Goal: Task Accomplishment & Management: Complete application form

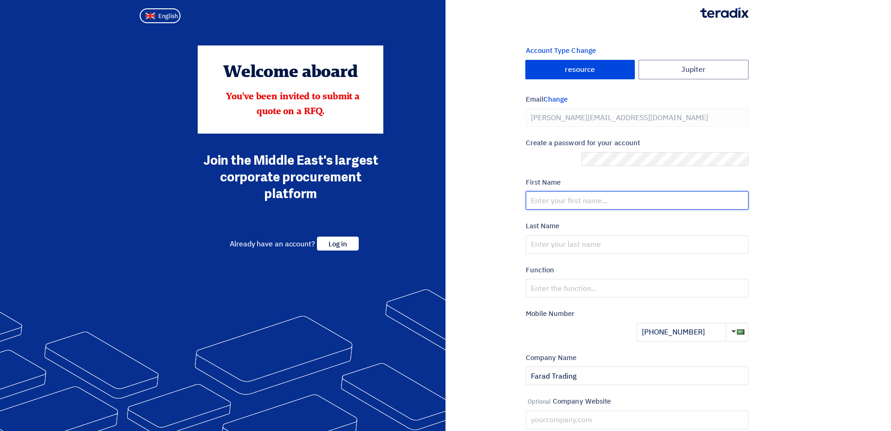
click at [564, 191] on input "text" at bounding box center [637, 200] width 223 height 19
type input "Ask@0202"
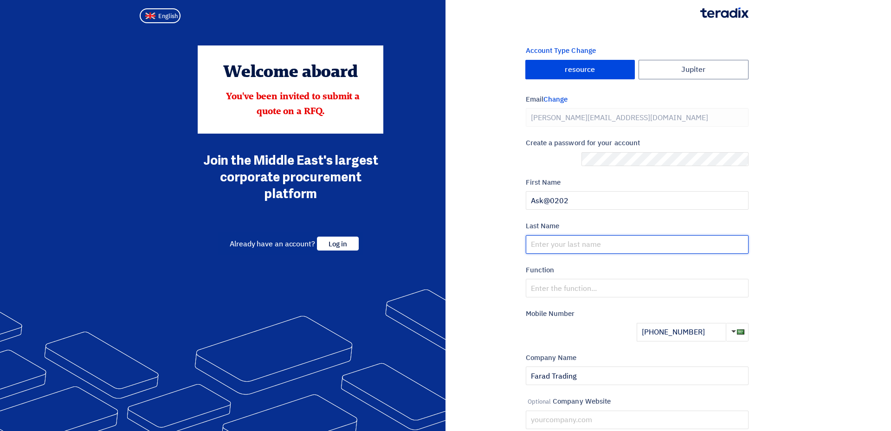
click at [553, 235] on input "text" at bounding box center [637, 244] width 223 height 19
type input "[PERSON_NAME]"
click at [466, 201] on div "Account Type Change Jupiter resource Email Change [PERSON_NAME][EMAIL_ADDRESS][…" at bounding box center [601, 265] width 310 height 440
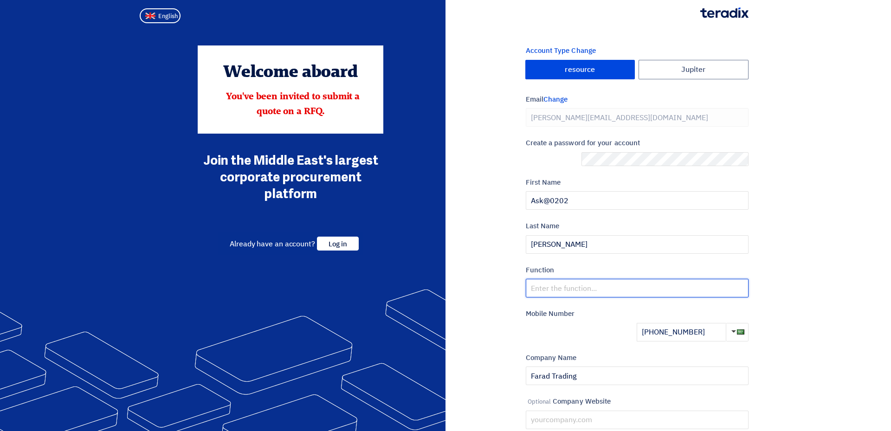
click at [530, 279] on input "text" at bounding box center [637, 288] width 223 height 19
type input "sales"
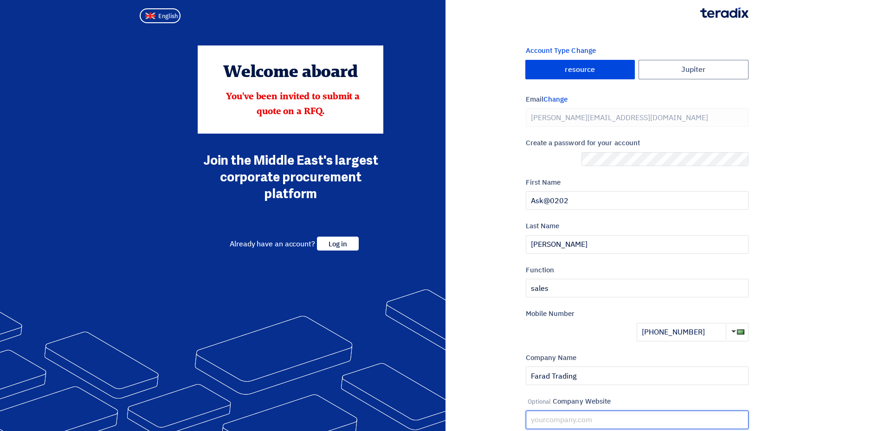
click at [555, 411] on input "text" at bounding box center [637, 420] width 223 height 19
type input "[DOMAIN_NAME]"
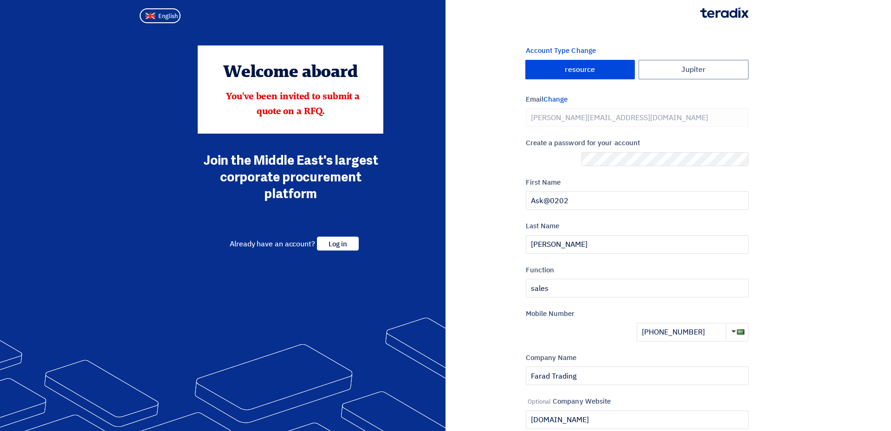
checkbox input "true"
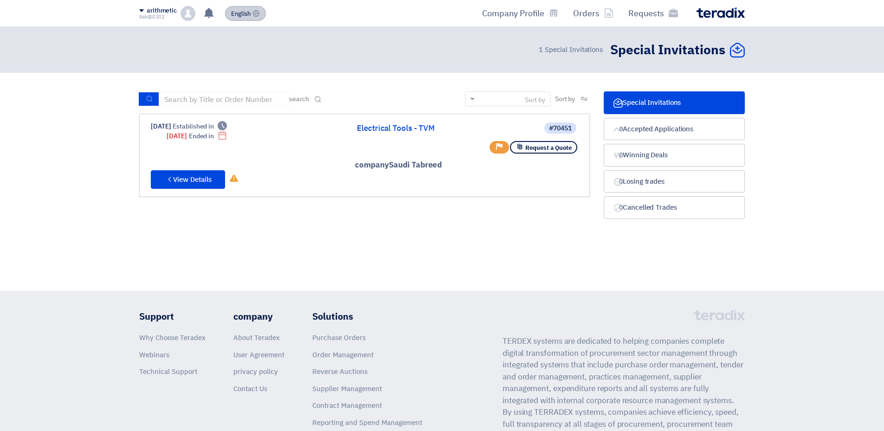
click at [251, 11] on span "English" at bounding box center [240, 14] width 19 height 6
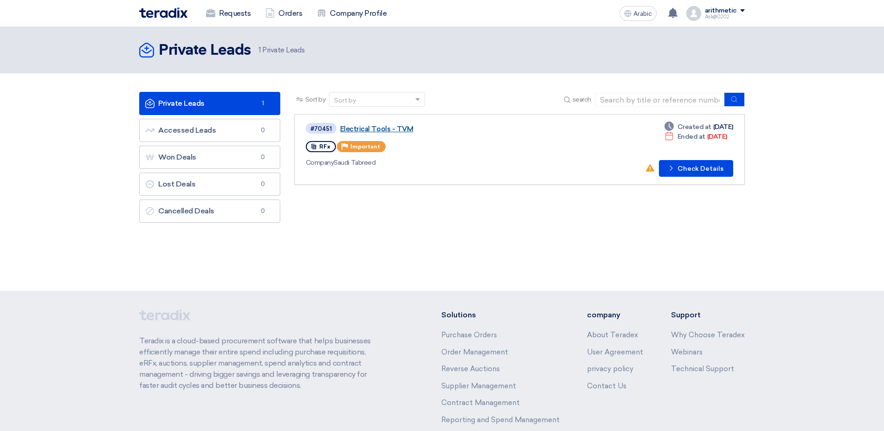
click at [405, 125] on link "Electrical Tools - TVM" at bounding box center [456, 129] width 232 height 8
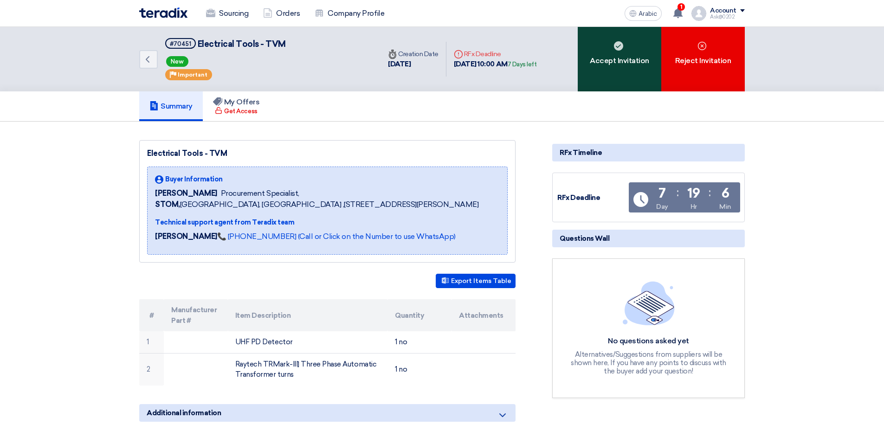
click at [578, 38] on div "Accept Invitation" at bounding box center [620, 59] width 84 height 65
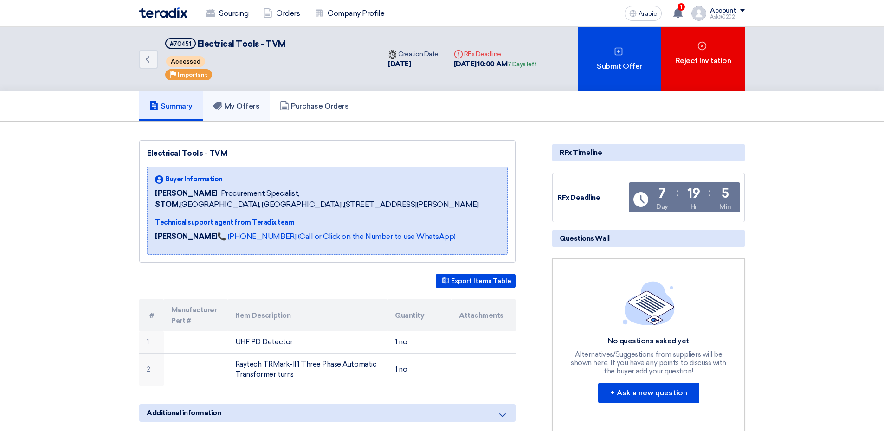
click at [260, 102] on font "My Offers" at bounding box center [242, 106] width 36 height 9
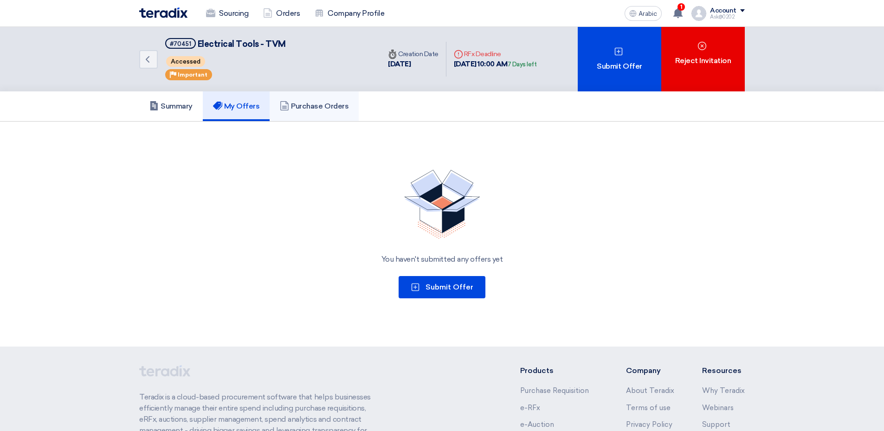
click at [334, 102] on font "Purchase Orders" at bounding box center [320, 106] width 58 height 9
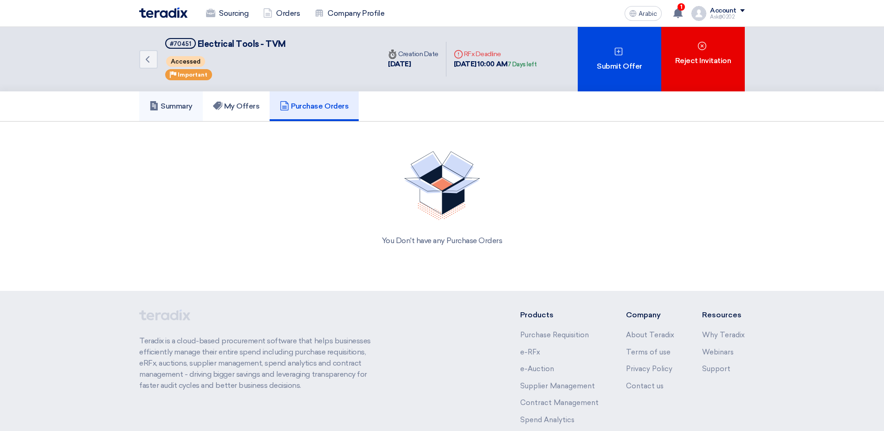
click at [193, 102] on font "Summary" at bounding box center [177, 106] width 32 height 9
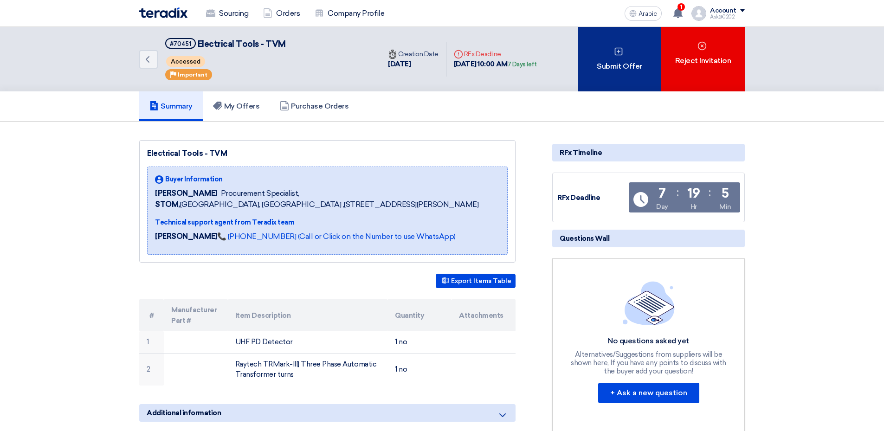
click at [597, 61] on font "Submit Offer" at bounding box center [619, 66] width 45 height 11
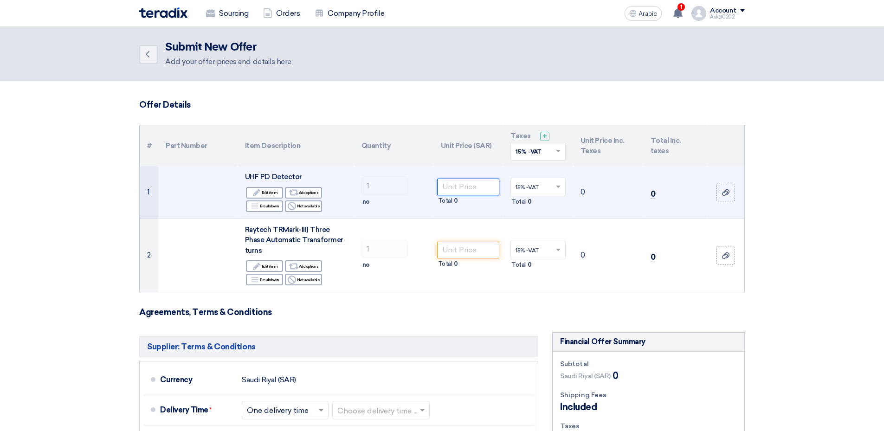
click at [450, 179] on input "number" at bounding box center [468, 187] width 63 height 17
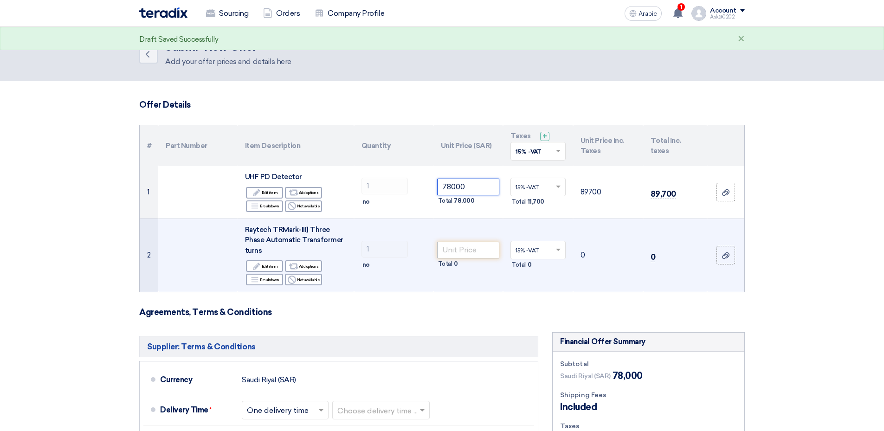
type input "78000"
click at [457, 242] on input "number" at bounding box center [468, 250] width 63 height 17
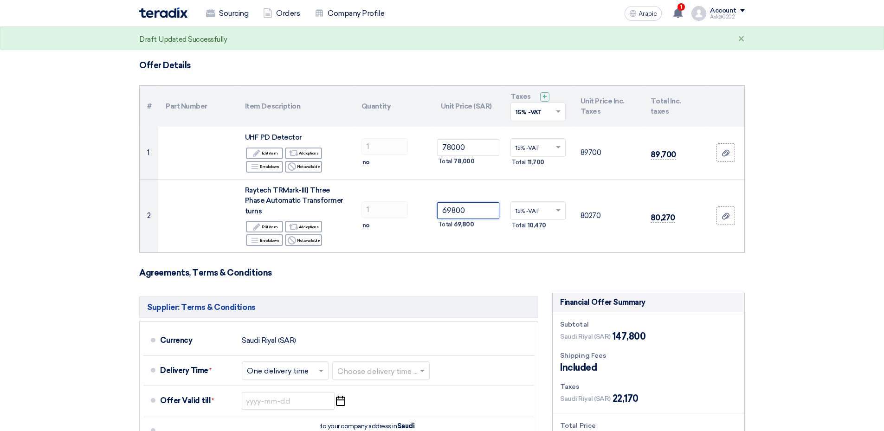
scroll to position [93, 0]
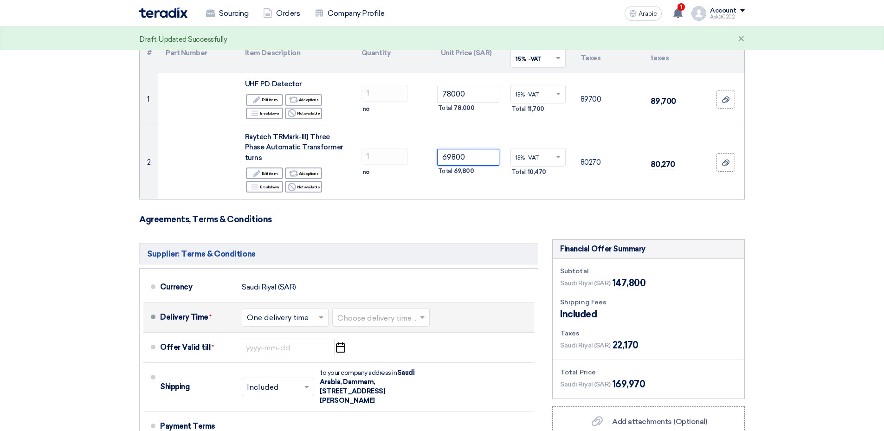
type input "69800"
click at [324, 312] on input "text" at bounding box center [286, 318] width 78 height 13
click at [311, 350] on span "One delivery time" at bounding box center [279, 354] width 64 height 9
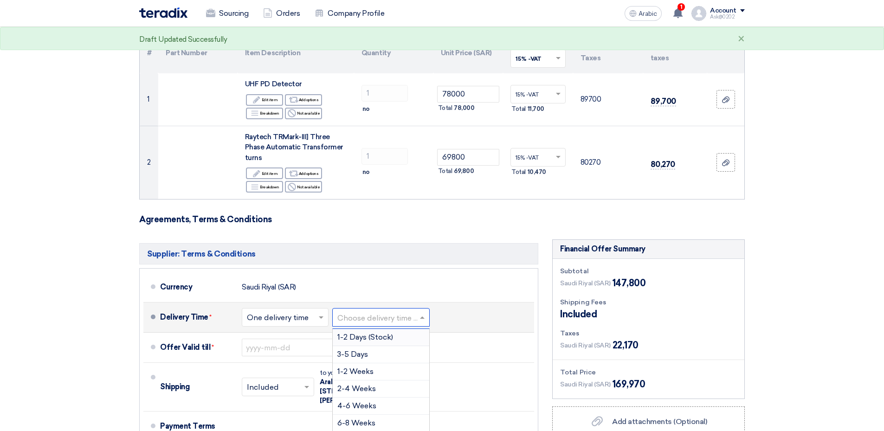
click at [412, 312] on input "text" at bounding box center [381, 318] width 88 height 13
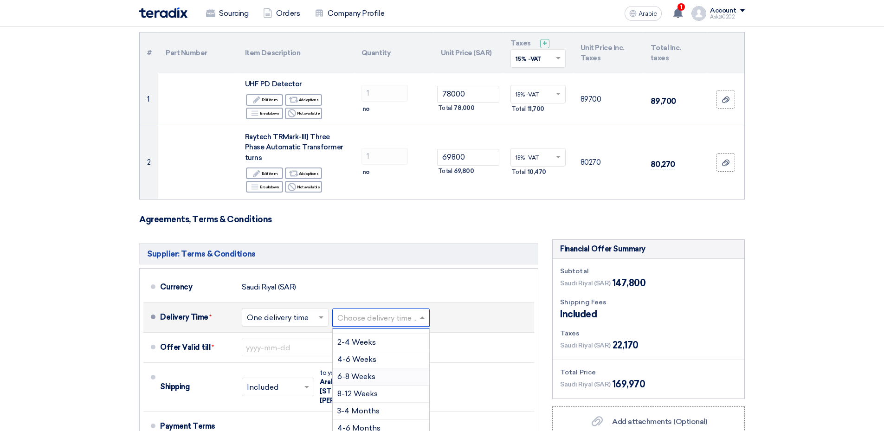
click at [406, 369] on div "6-8 Weeks" at bounding box center [381, 377] width 97 height 17
click at [391, 312] on input "text" at bounding box center [364, 318] width 54 height 13
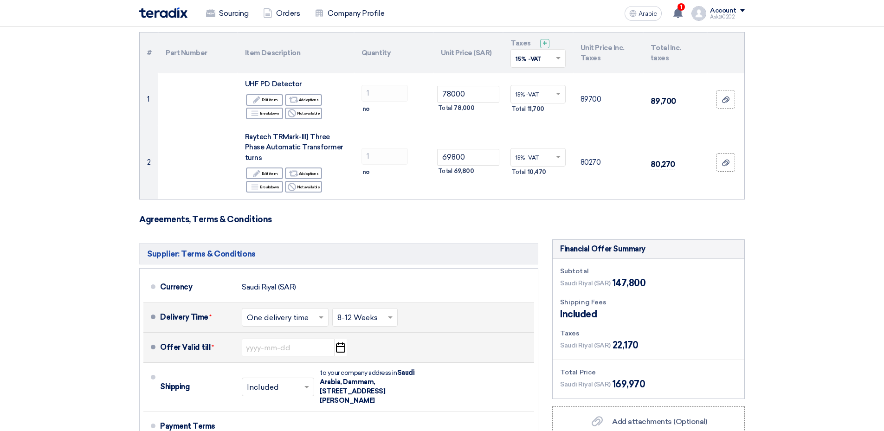
click at [347, 339] on icon "Pick a date" at bounding box center [340, 347] width 13 height 17
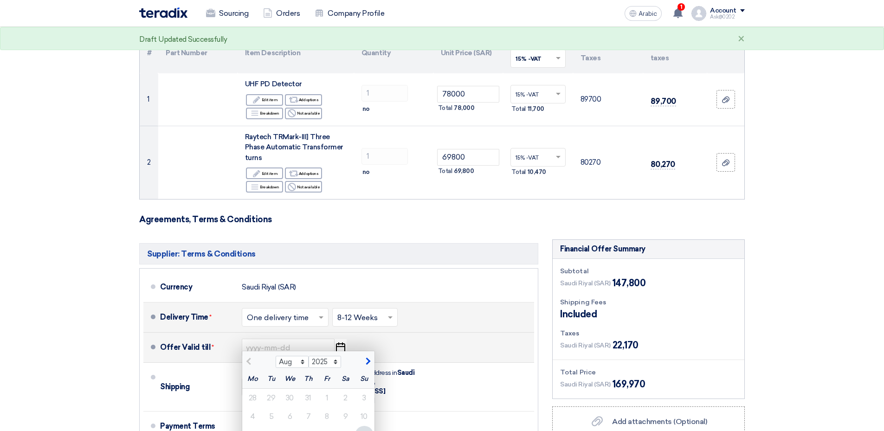
click at [369, 357] on span "button" at bounding box center [366, 361] width 5 height 8
select select "9"
type input "[DATE]"
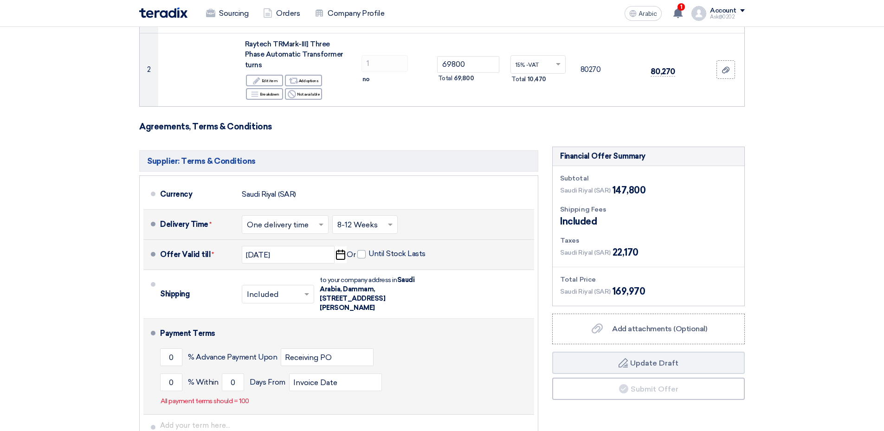
scroll to position [139, 0]
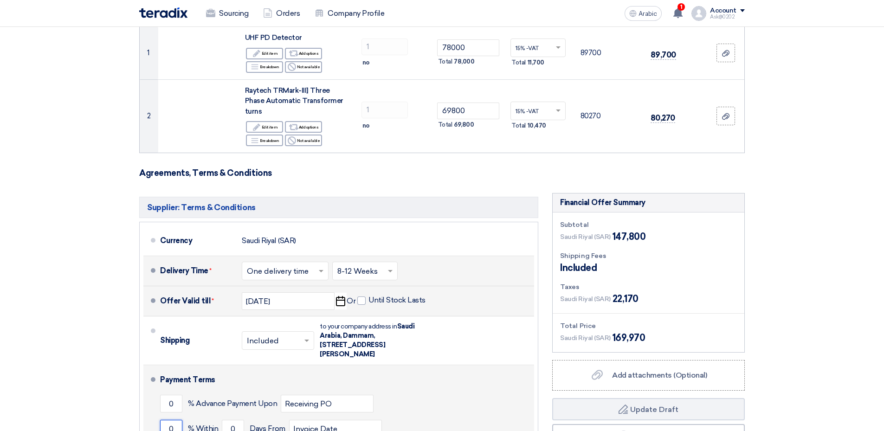
click at [182, 420] on input "0" at bounding box center [171, 429] width 22 height 18
type input "100"
click at [244, 420] on input "0" at bounding box center [233, 429] width 22 height 18
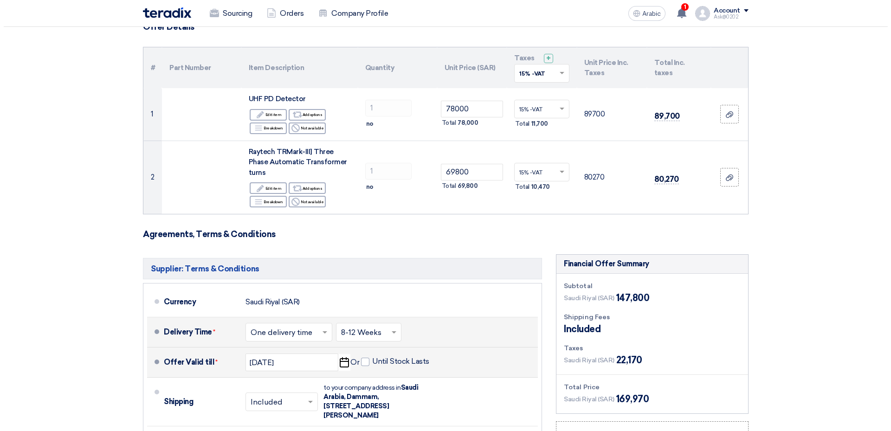
scroll to position [93, 0]
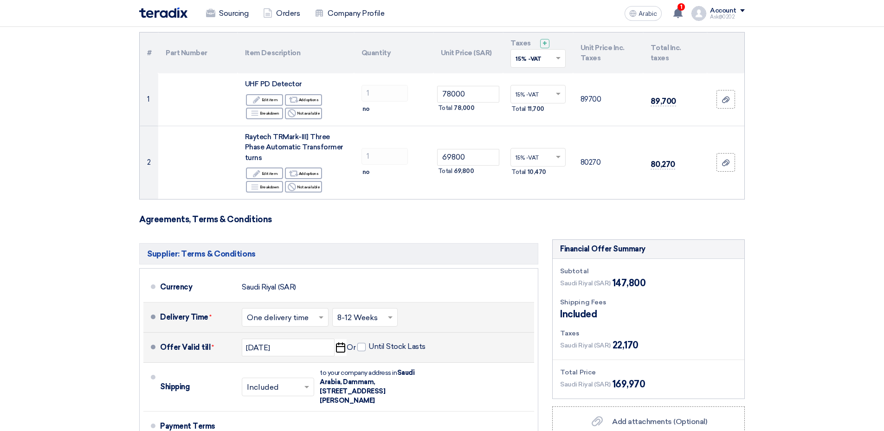
type input "30"
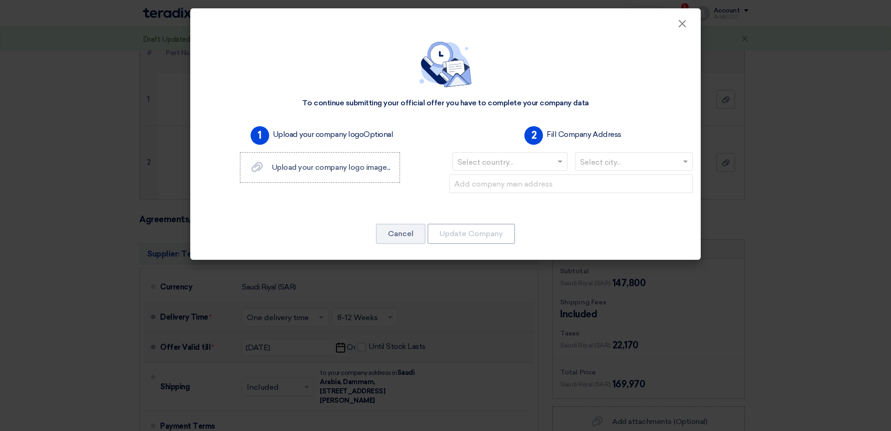
click at [480, 155] on input "text" at bounding box center [506, 162] width 96 height 15
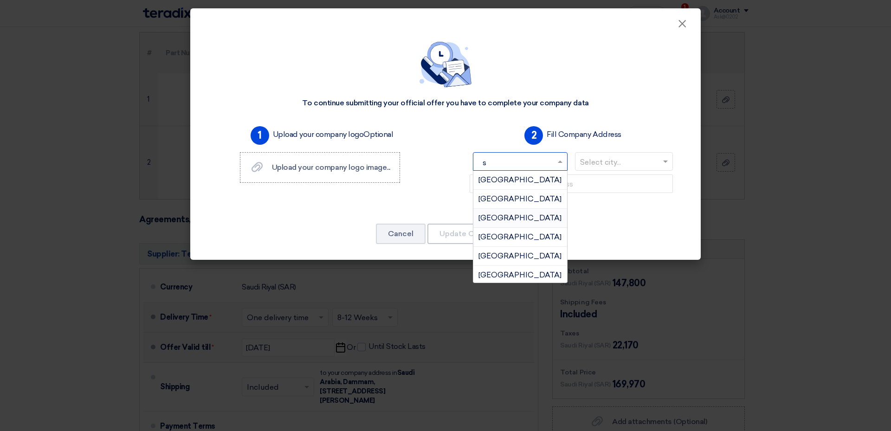
type input "sa"
click at [500, 233] on span "[GEOGRAPHIC_DATA]" at bounding box center [520, 237] width 83 height 9
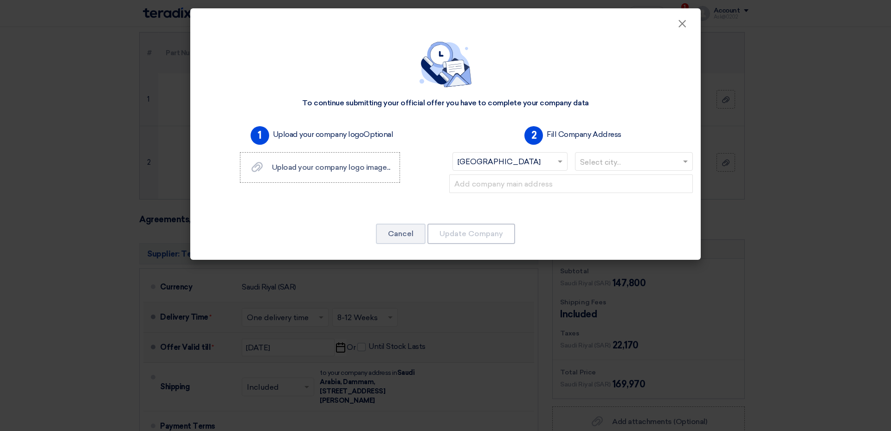
click at [580, 155] on input "text" at bounding box center [629, 162] width 99 height 15
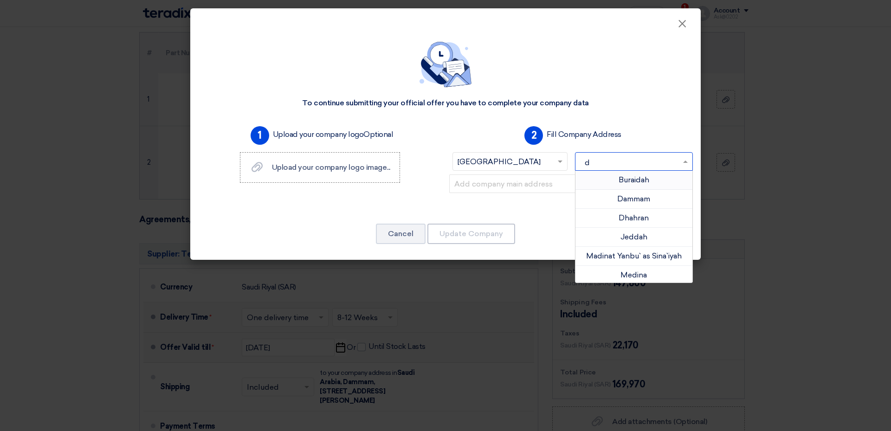
type input "da"
click at [584, 190] on div "Dammam" at bounding box center [634, 199] width 117 height 19
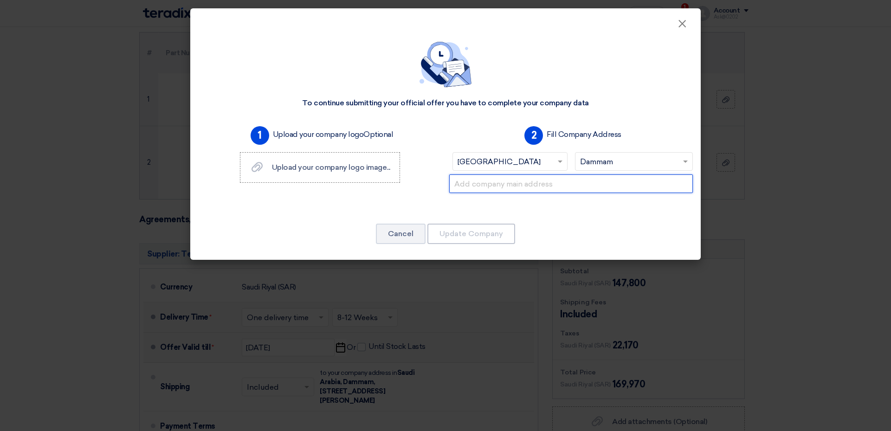
click at [513, 175] on input "text" at bounding box center [571, 184] width 244 height 19
drag, startPoint x: 461, startPoint y: 136, endPoint x: 447, endPoint y: 138, distance: 14.0
click at [447, 175] on div "Office" at bounding box center [571, 191] width 251 height 33
paste input "Farad Trading Company [PERSON_NAME] [PERSON_NAME] Al [PERSON_NAME] Ibn Saud Dam…"
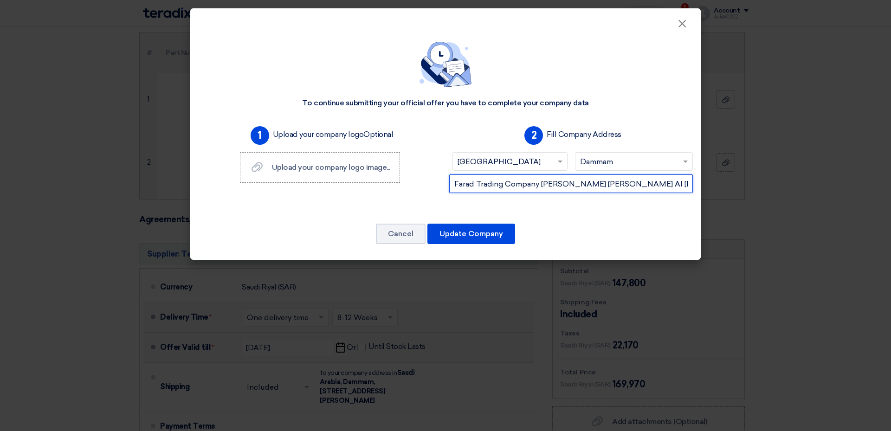
scroll to position [0, 301]
type input "Farad Trading Company [PERSON_NAME] [PERSON_NAME] Al [PERSON_NAME] Ibn Saud Dam…"
click at [324, 163] on span "Upload your company logo image..." at bounding box center [331, 167] width 118 height 9
click at [0, 0] on input "Upload your company logo image... Upload your company logo image..." at bounding box center [0, 0] width 0 height 0
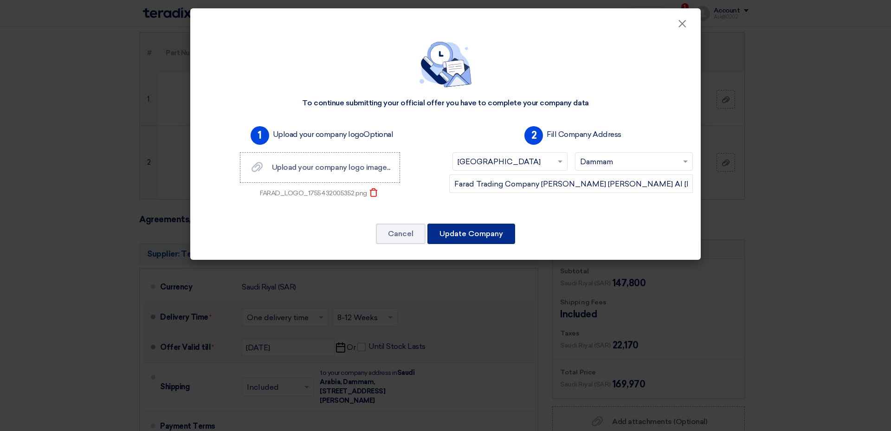
click at [478, 224] on button "Update Company" at bounding box center [471, 234] width 88 height 20
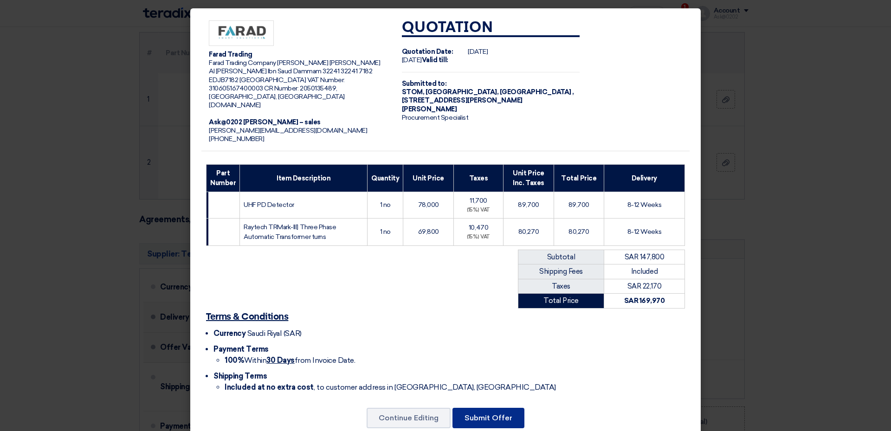
click at [490, 408] on button "Submit Offer" at bounding box center [489, 418] width 72 height 20
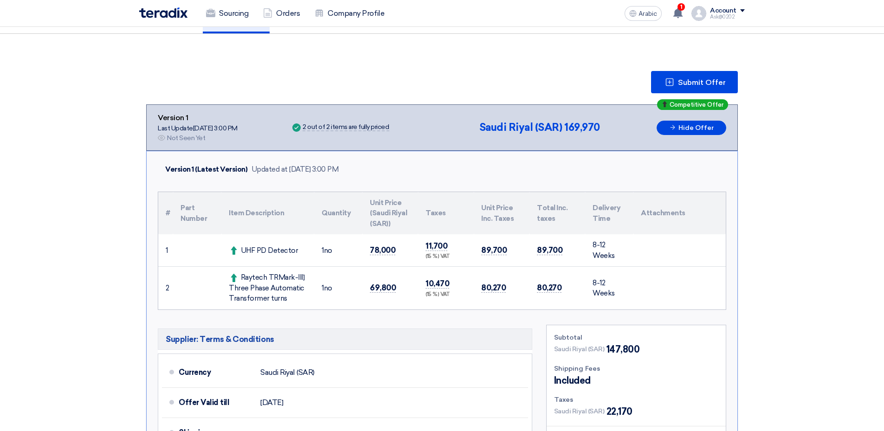
scroll to position [93, 0]
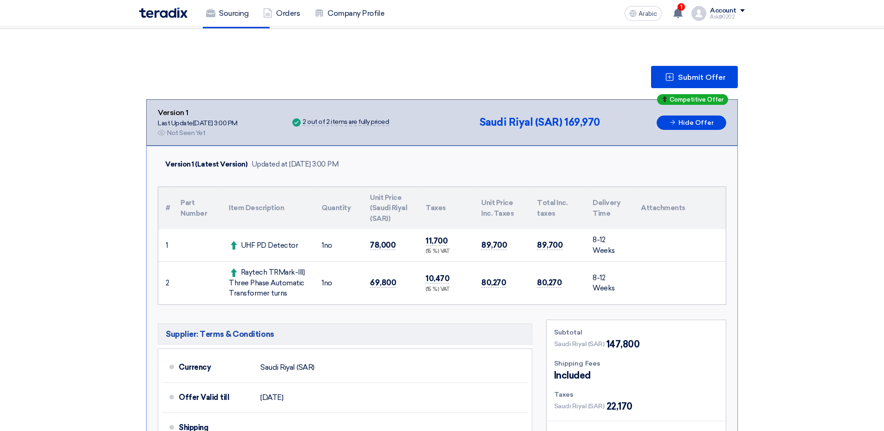
click at [710, 10] on div "Account" at bounding box center [723, 11] width 26 height 8
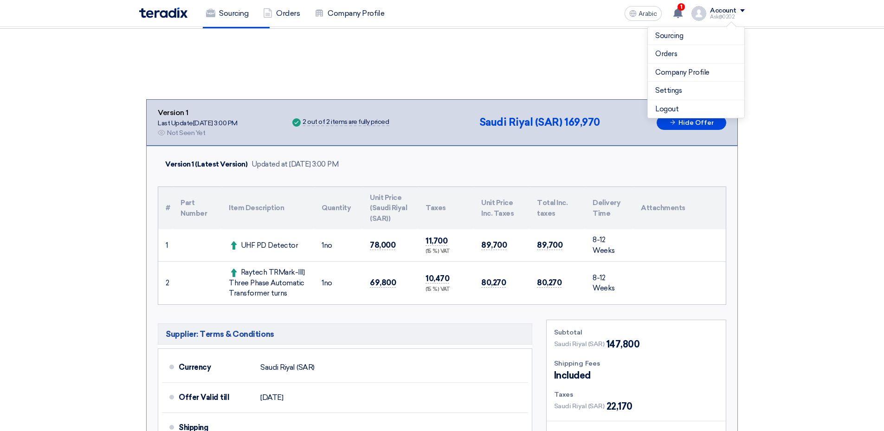
click at [768, 110] on section "Submit Offer Competitive Offer Version 1 Last Update [DATE] 3:00 PM Offer is Se…" at bounding box center [442, 293] width 884 height 528
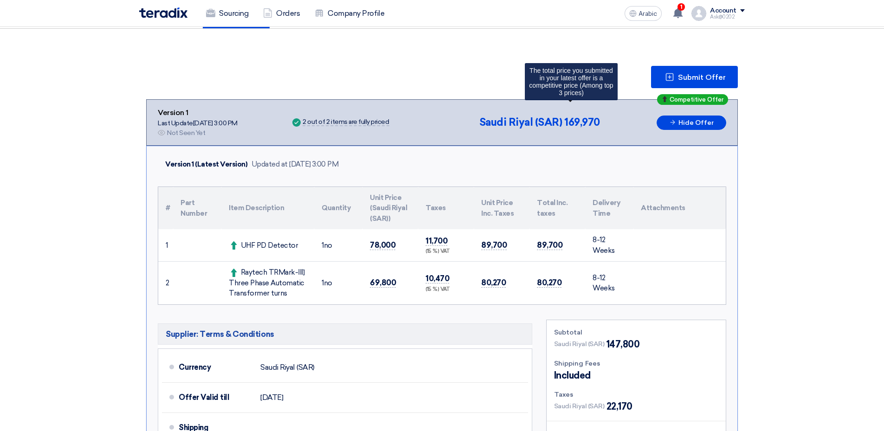
click at [670, 97] on span "Competitive Offer" at bounding box center [697, 100] width 54 height 6
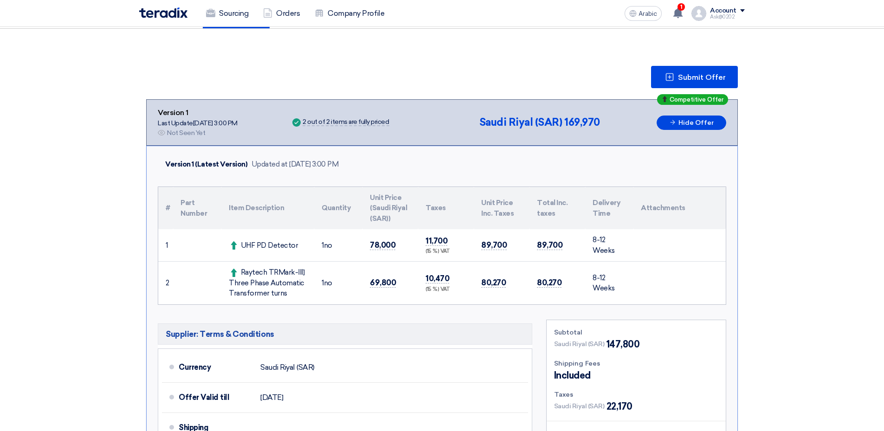
scroll to position [0, 0]
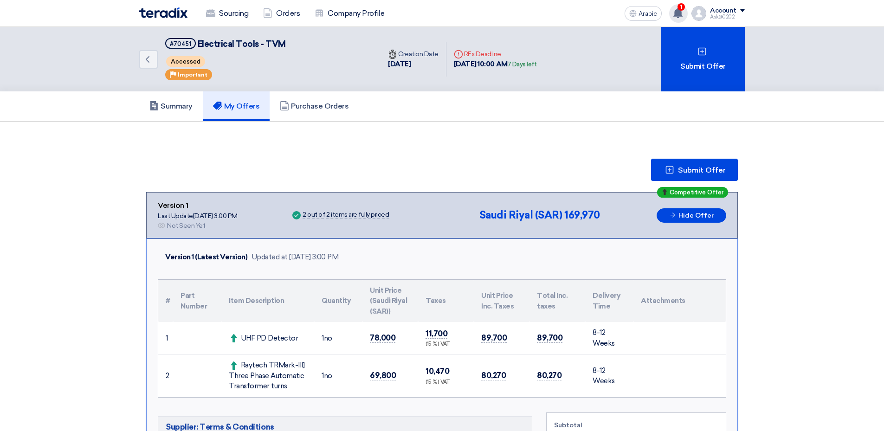
click at [673, 8] on icon at bounding box center [678, 13] width 10 height 10
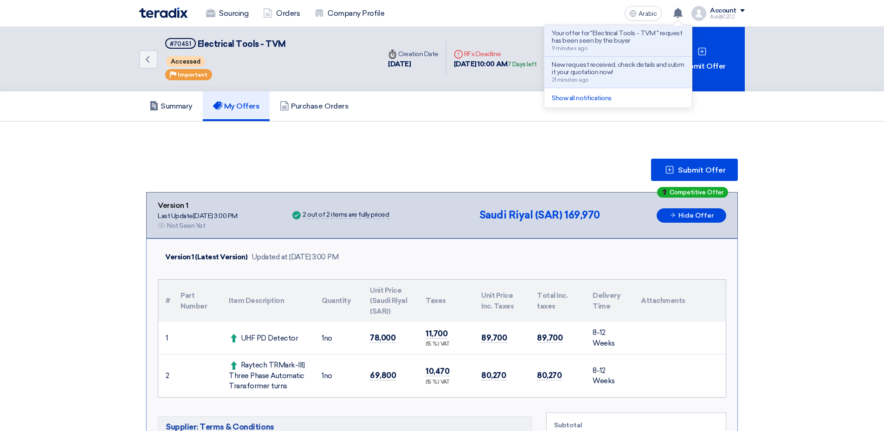
click at [727, 146] on section "Submit Offer Competitive Offer Version 1 Last Update [DATE] 3:00 PM Offer is Se…" at bounding box center [442, 386] width 884 height 528
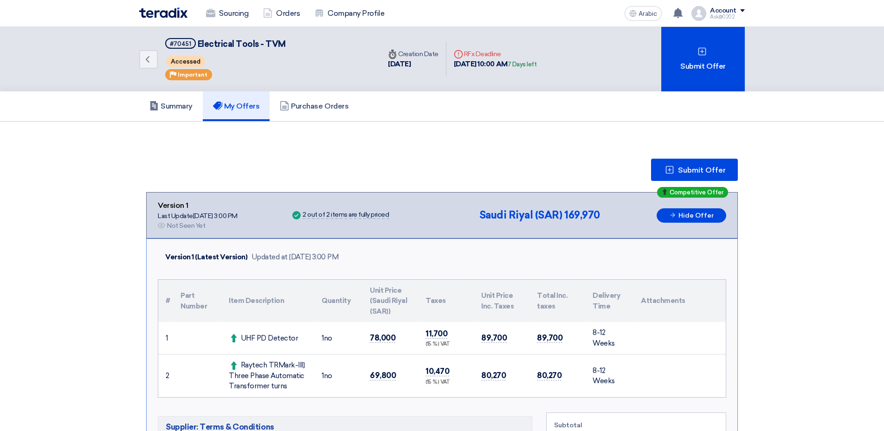
click at [710, 8] on div "Account" at bounding box center [723, 11] width 26 height 8
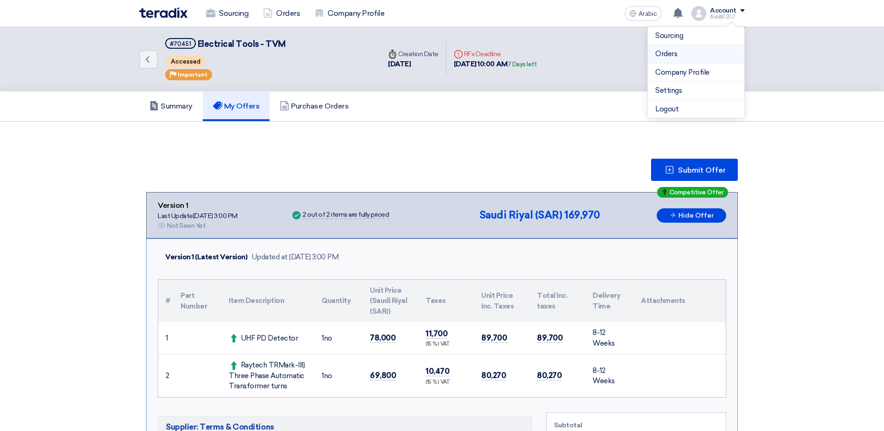
click at [655, 49] on link "Orders" at bounding box center [696, 54] width 82 height 11
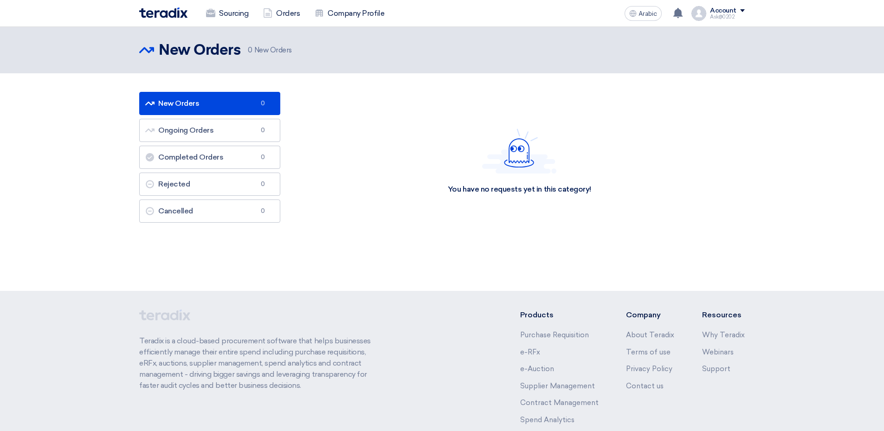
click at [710, 7] on div "Account" at bounding box center [723, 11] width 26 height 8
click at [655, 31] on link "Sourcing" at bounding box center [696, 36] width 82 height 11
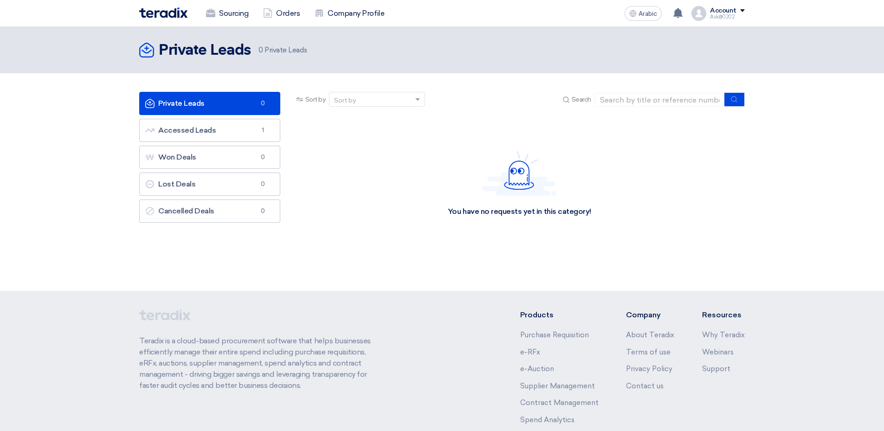
click at [710, 7] on div "Account" at bounding box center [723, 11] width 26 height 8
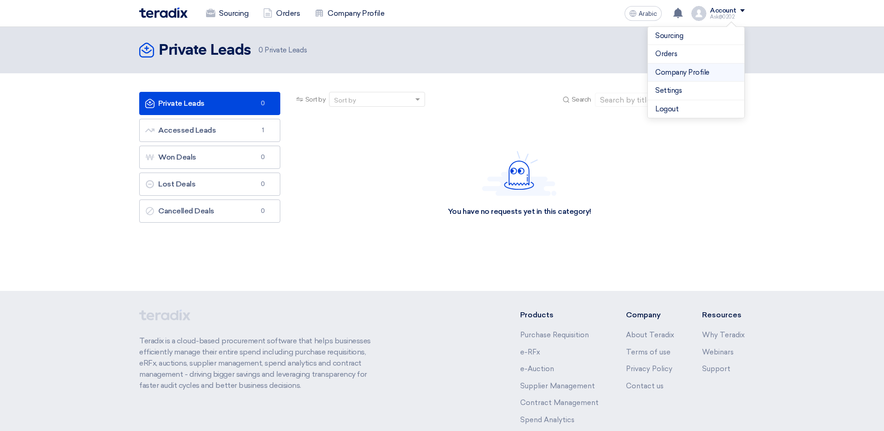
click at [655, 67] on link "Company Profile" at bounding box center [696, 72] width 82 height 11
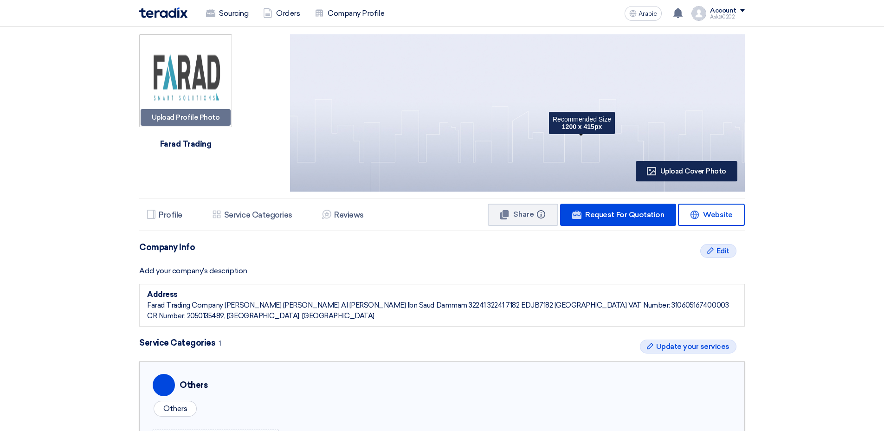
click at [660, 167] on span "Upload Cover Photo" at bounding box center [693, 171] width 66 height 8
type input "C:\fakepath\FARAD LOGO.png"
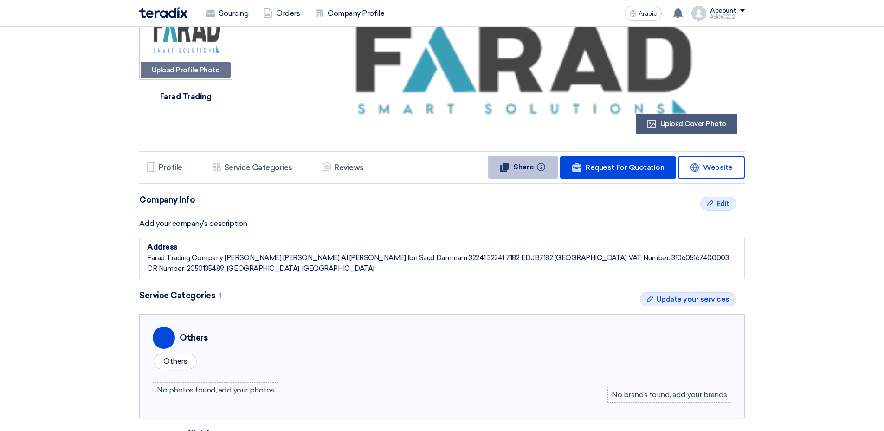
scroll to position [46, 0]
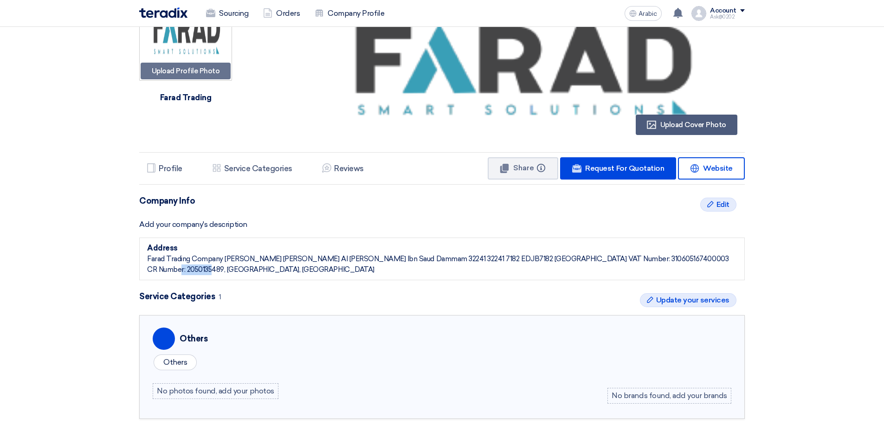
drag, startPoint x: 616, startPoint y: 181, endPoint x: 643, endPoint y: 182, distance: 27.4
click at [643, 254] on div "Farad Trading Company [PERSON_NAME] [PERSON_NAME] Al [PERSON_NAME] Ibn Saud Dam…" at bounding box center [442, 264] width 590 height 21
copy div "2050135489"
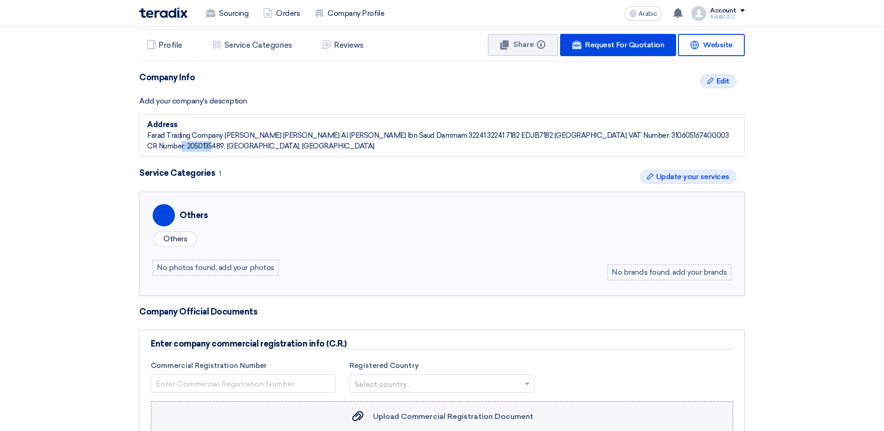
scroll to position [186, 0]
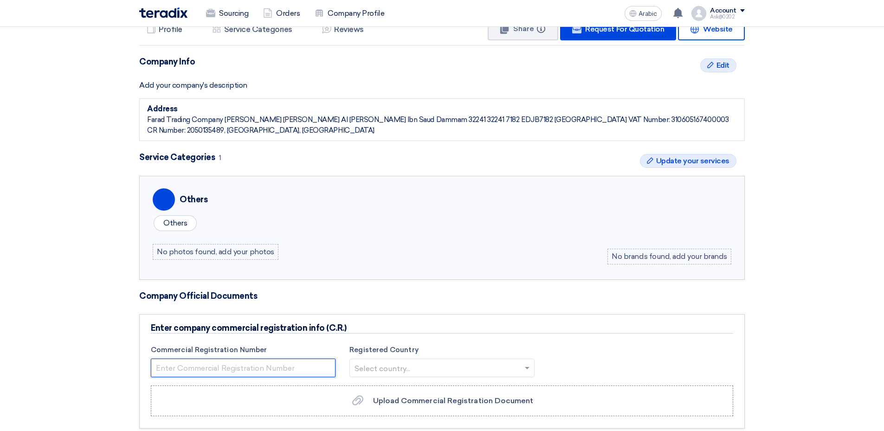
click at [302, 359] on input "number" at bounding box center [243, 368] width 185 height 19
click at [621, 115] on div "Farad Trading Company [PERSON_NAME] [PERSON_NAME] Al [PERSON_NAME] Ibn Saud Dam…" at bounding box center [442, 125] width 590 height 21
copy div "2050135489"
click at [260, 359] on input "number" at bounding box center [243, 368] width 185 height 19
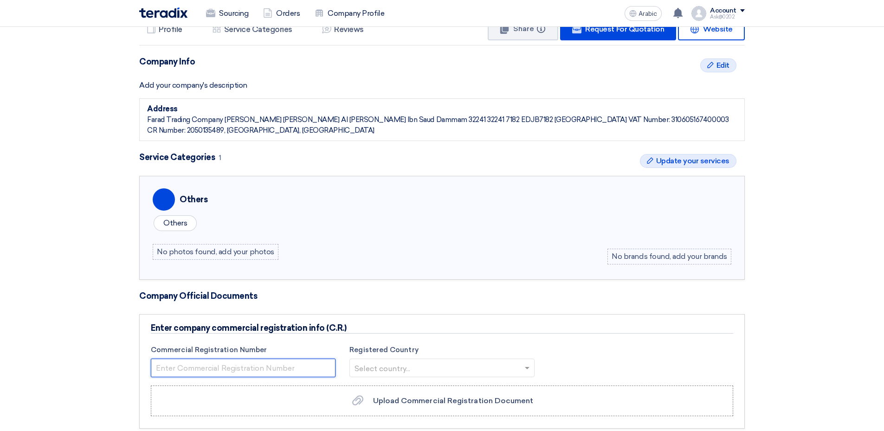
paste input "2050135489"
type input "2050135489"
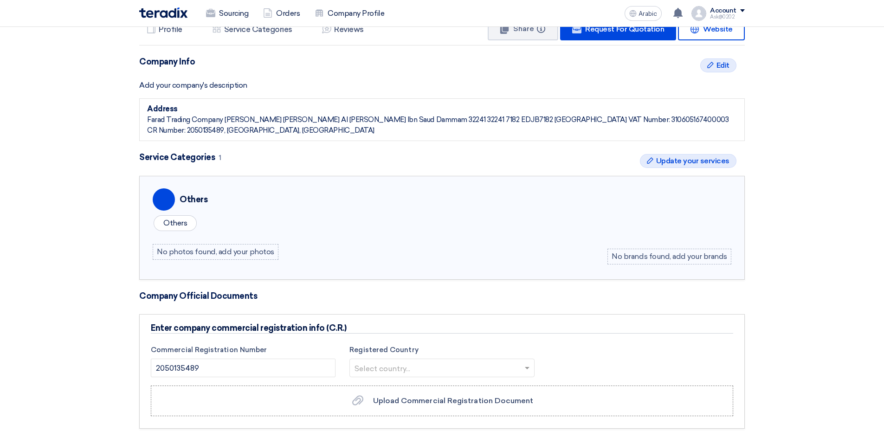
click at [426, 362] on input "text" at bounding box center [437, 369] width 165 height 15
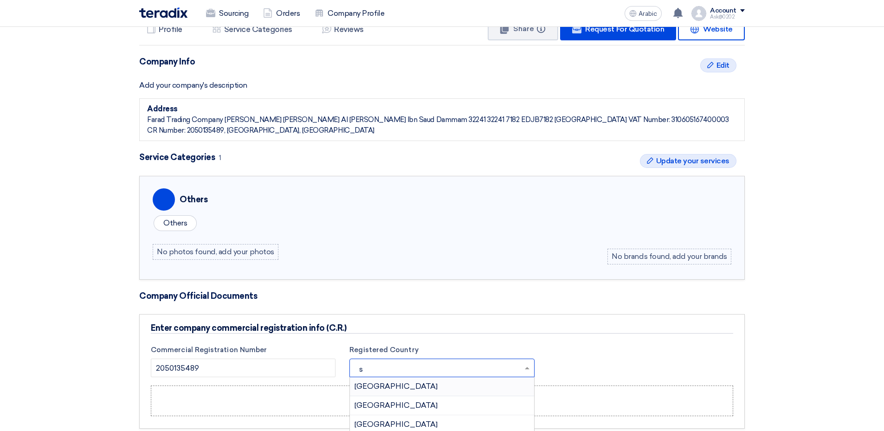
type input "sa"
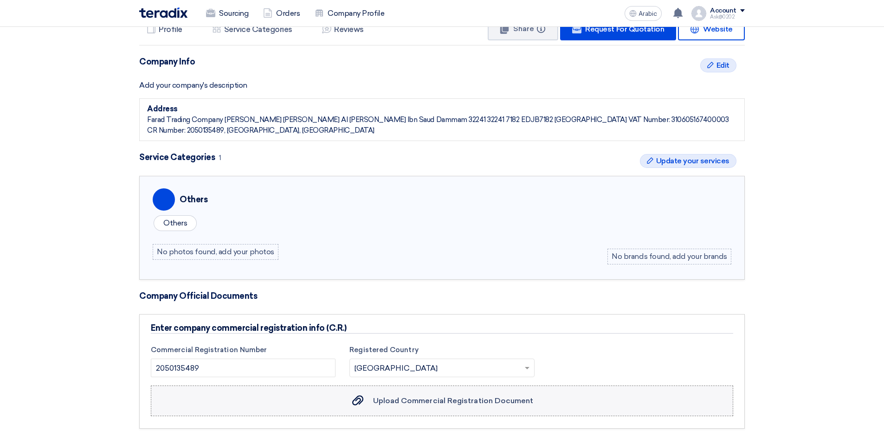
click at [402, 396] on span "Upload Commercial Registration Document" at bounding box center [453, 400] width 161 height 9
click at [0, 0] on input "Upload Commercial Registration Document Upload Commercial Registration Document" at bounding box center [0, 0] width 0 height 0
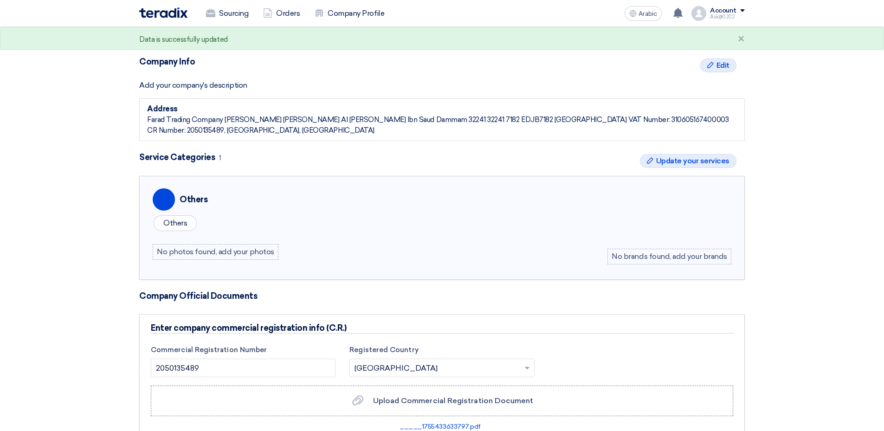
click at [188, 7] on img at bounding box center [163, 12] width 48 height 11
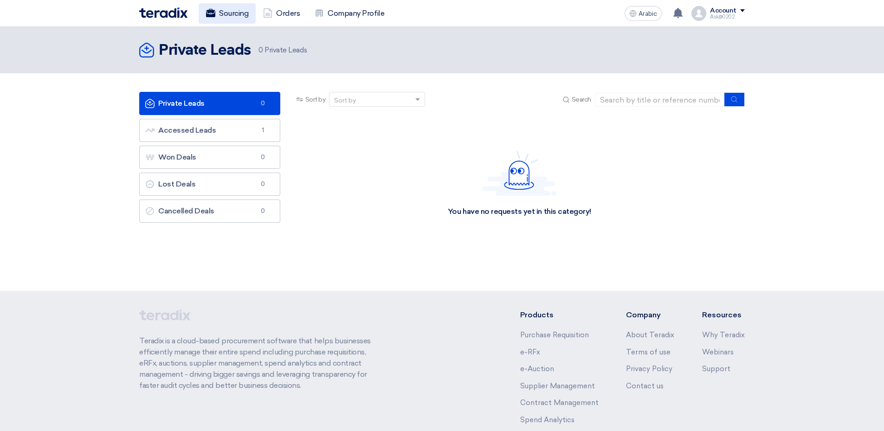
click at [248, 12] on font "Sourcing" at bounding box center [233, 13] width 29 height 11
click at [216, 126] on font "Accessed Leads Accessed Leads" at bounding box center [180, 130] width 71 height 9
